Goal: Navigation & Orientation: Find specific page/section

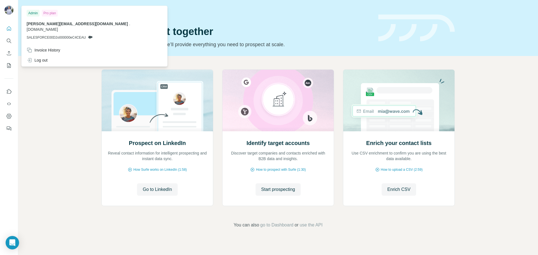
click at [8, 11] on img at bounding box center [8, 10] width 9 height 9
click at [9, 66] on icon "My lists" at bounding box center [9, 66] width 6 height 6
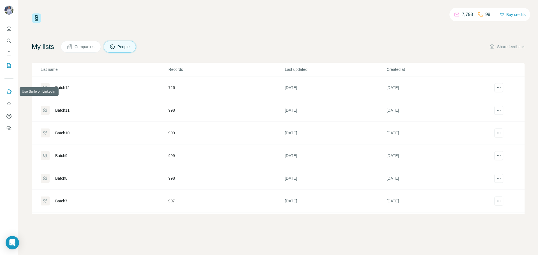
click at [6, 90] on icon "Use Surfe on LinkedIn" at bounding box center [9, 92] width 6 height 6
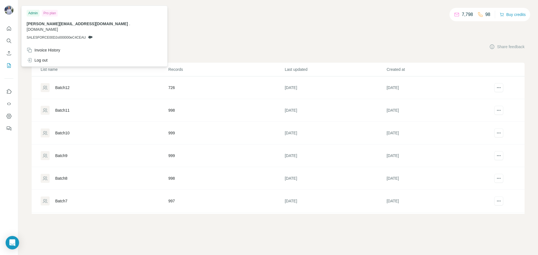
click at [11, 9] on img at bounding box center [8, 10] width 9 height 9
click at [9, 41] on icon "Search" at bounding box center [9, 41] width 6 height 6
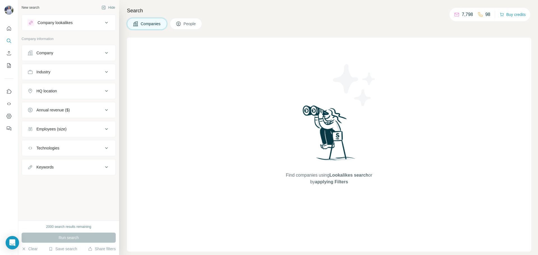
click at [194, 21] on button "People" at bounding box center [186, 24] width 32 height 12
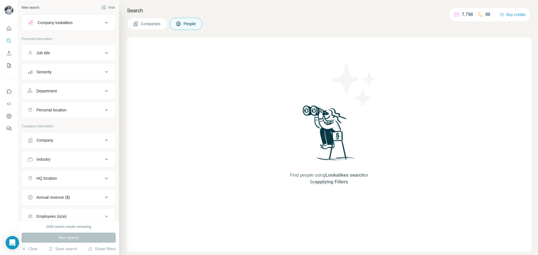
click at [187, 22] on span "People" at bounding box center [189, 24] width 13 height 6
click at [10, 105] on icon "Use Surfe API" at bounding box center [9, 103] width 4 height 3
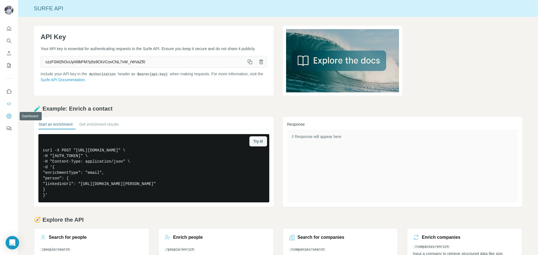
click at [8, 117] on icon "Dashboard" at bounding box center [9, 116] width 6 height 6
